Goal: Information Seeking & Learning: Learn about a topic

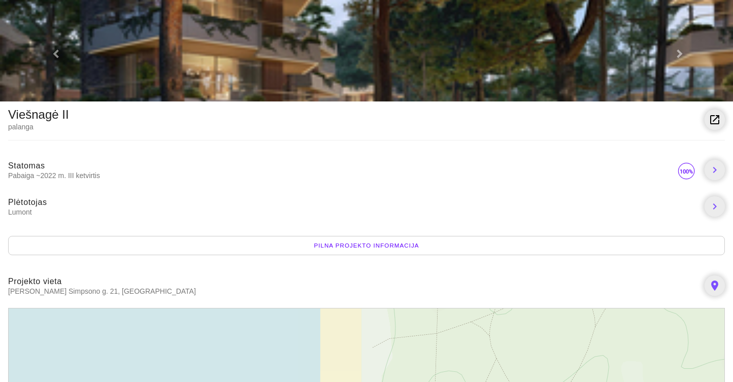
click at [591, 58] on img at bounding box center [366, 51] width 733 height 102
click at [577, 47] on img at bounding box center [366, 51] width 733 height 102
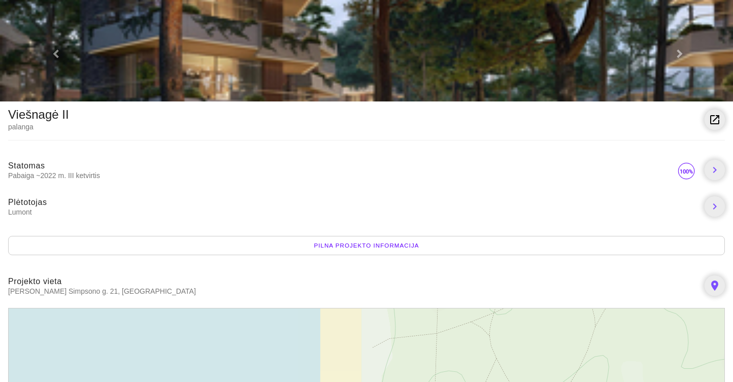
click at [678, 9] on span at bounding box center [679, 5] width 6 height 8
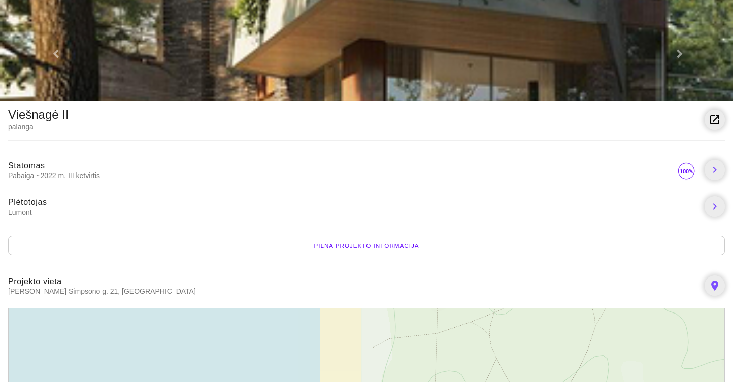
click at [382, 248] on div "Pilna projekto informacija" at bounding box center [366, 245] width 717 height 19
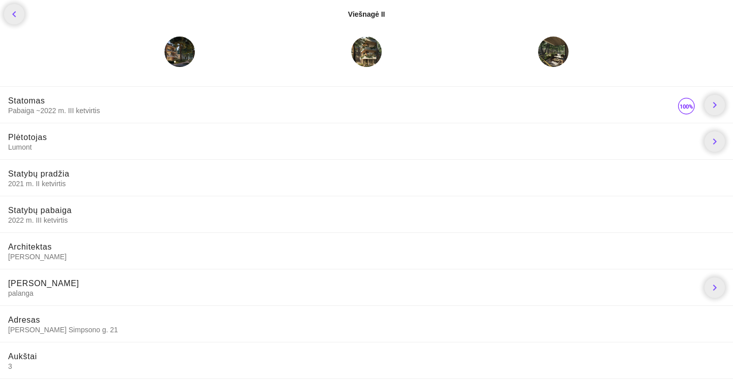
click at [178, 57] on div at bounding box center [180, 52] width 30 height 30
click at [370, 51] on div at bounding box center [366, 52] width 30 height 30
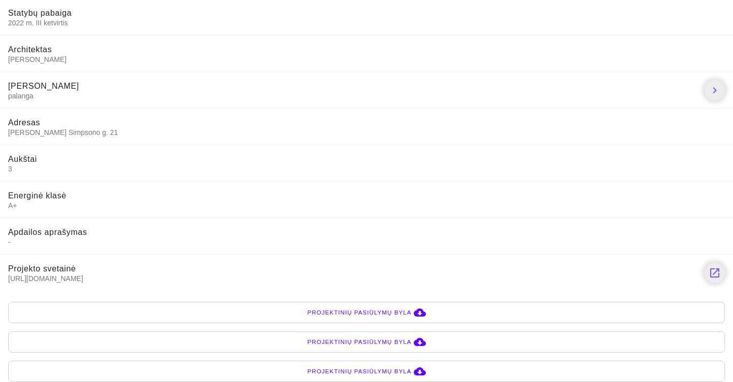
scroll to position [198, 0]
